Goal: Task Accomplishment & Management: Use online tool/utility

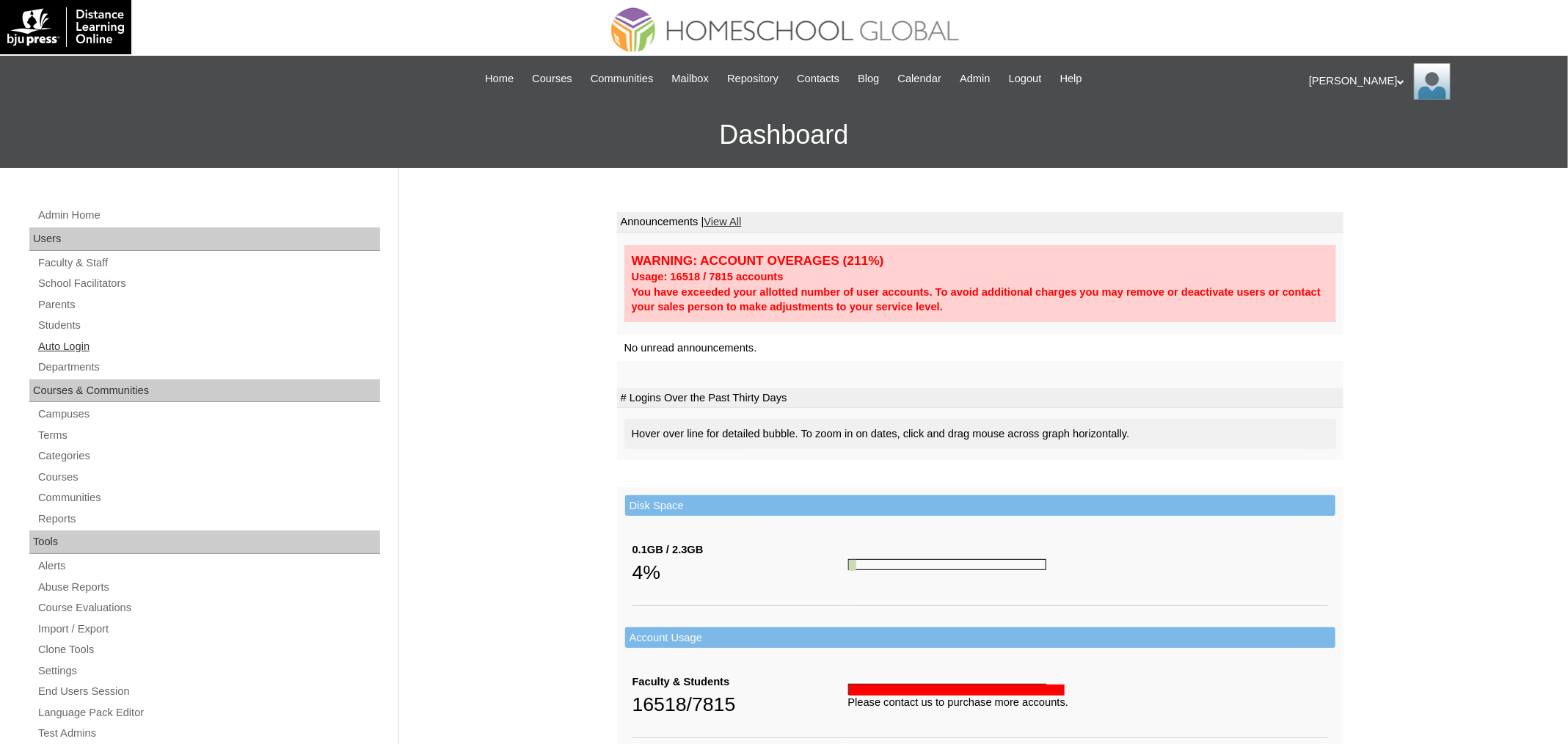
click at [50, 347] on link "Auto Login" at bounding box center [207, 346] width 343 height 18
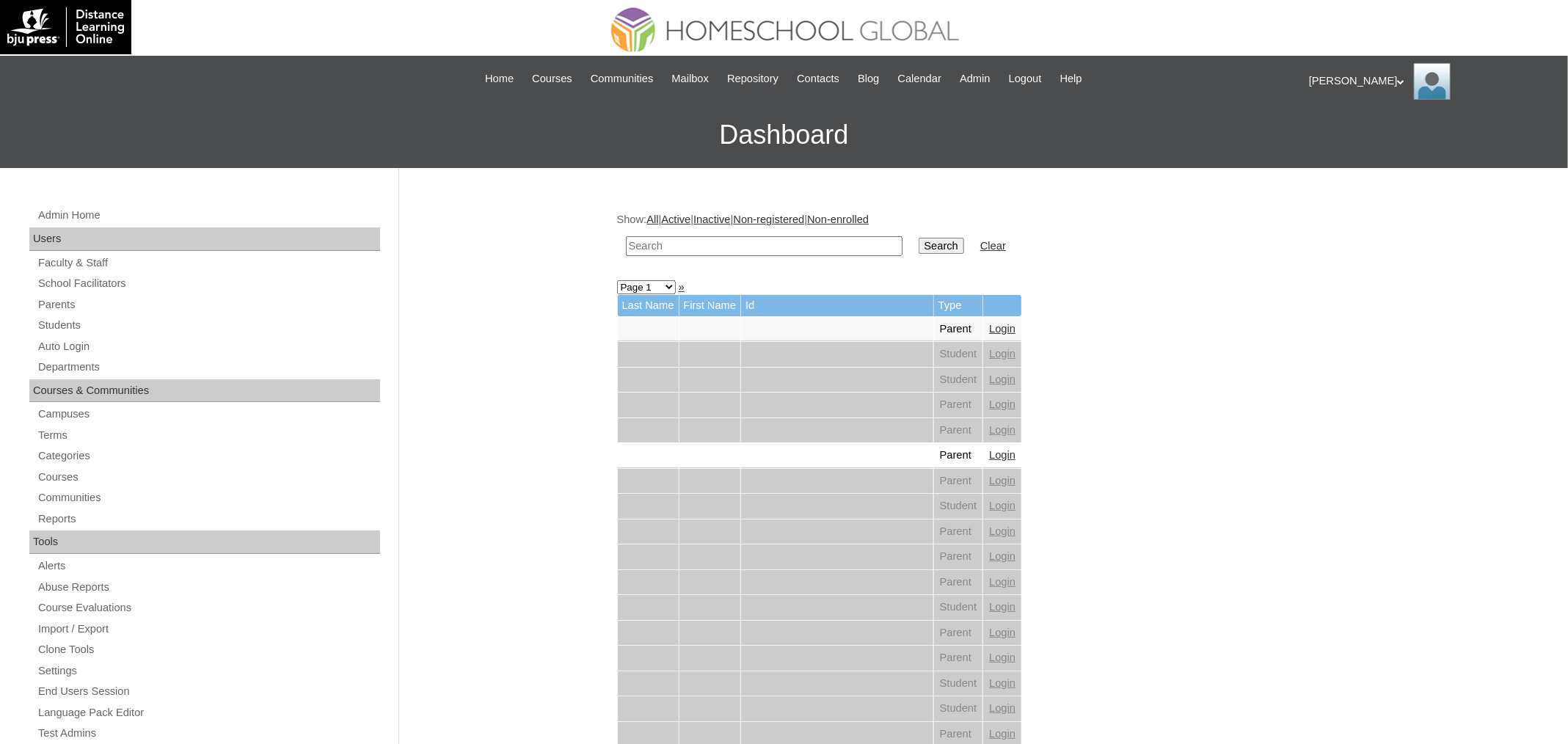
click at [679, 245] on input "text" at bounding box center [764, 245] width 277 height 20
paste input "Primzahl Lorenzo"
type input "Primzahl Lorenzo"
click at [935, 238] on input "Search" at bounding box center [942, 245] width 46 height 16
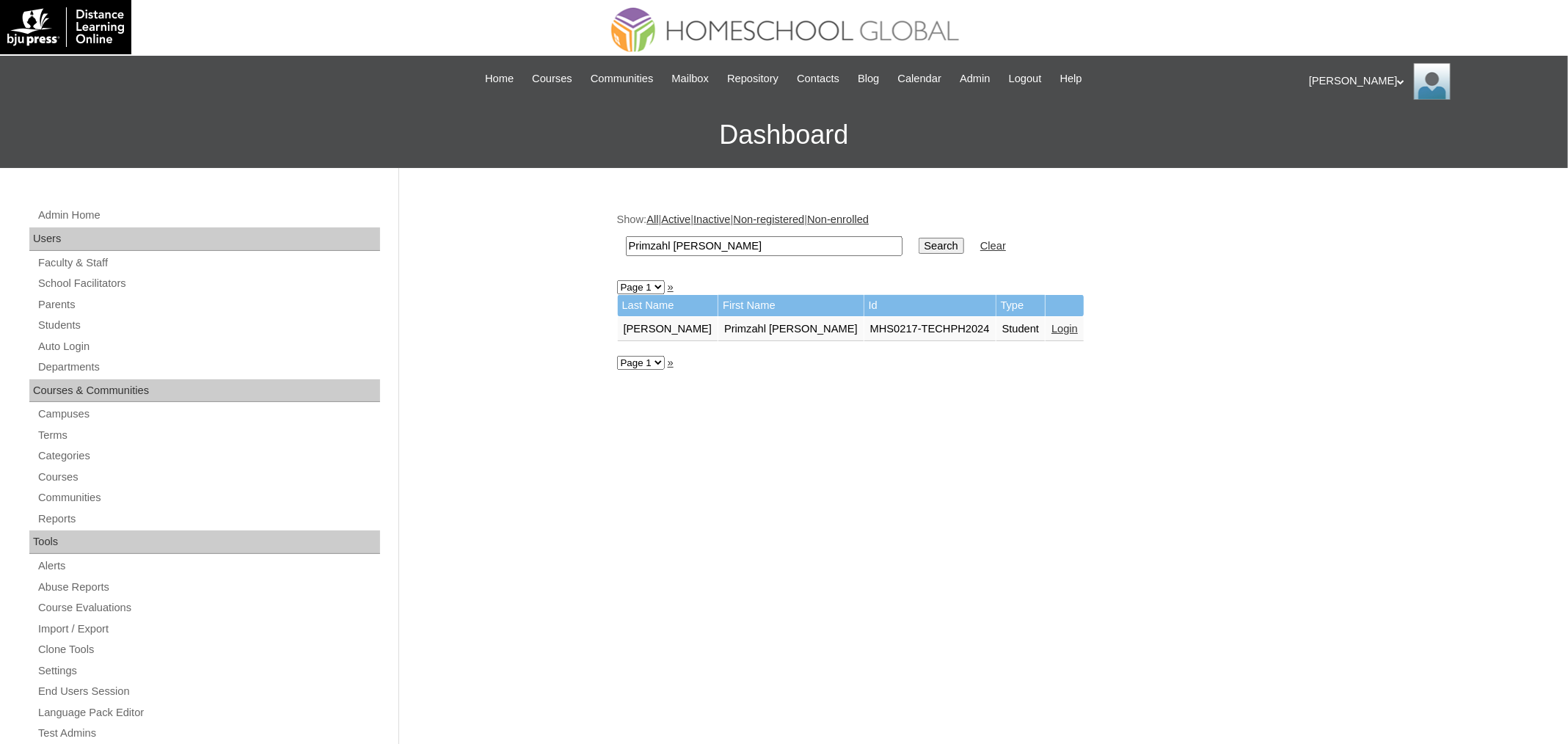
click at [1052, 323] on link "Login" at bounding box center [1065, 329] width 27 height 11
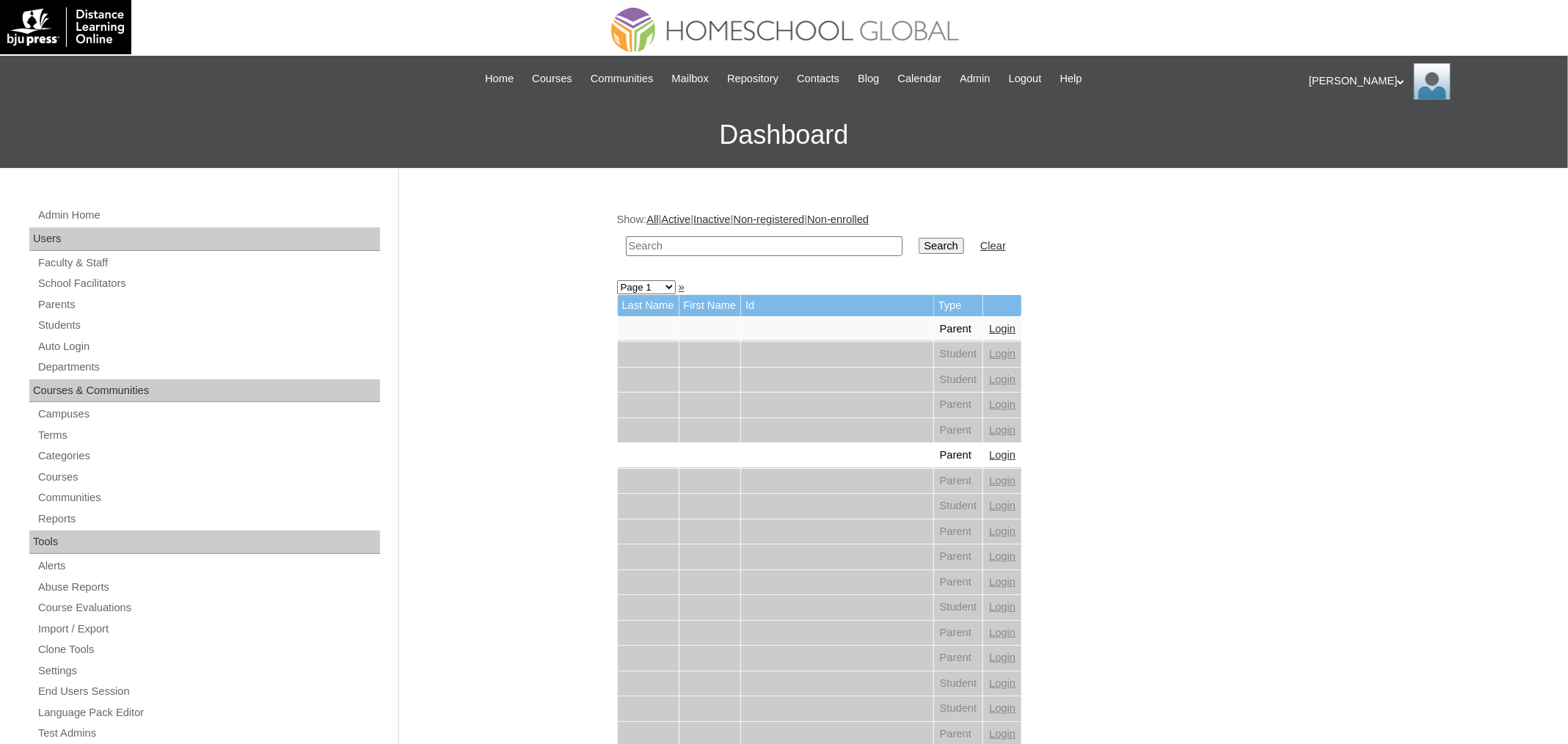
click at [677, 245] on input "text" at bounding box center [764, 245] width 277 height 20
paste input "Nathaniel Lambertus"
type input "Nathaniel Lambertus"
click at [919, 238] on input "Search" at bounding box center [942, 245] width 46 height 16
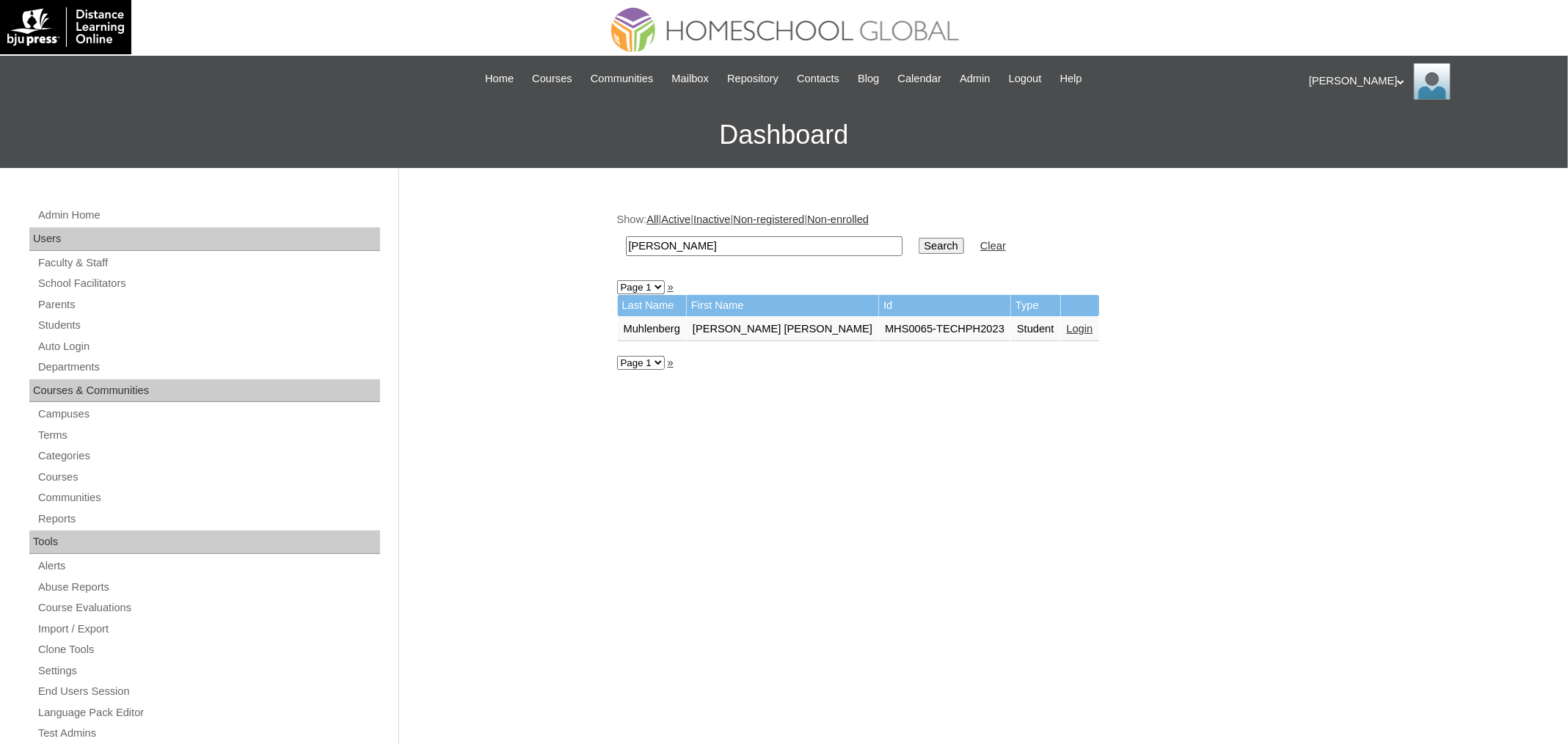
click at [1087, 326] on link "Login" at bounding box center [1081, 329] width 27 height 11
